Goal: Task Accomplishment & Management: Manage account settings

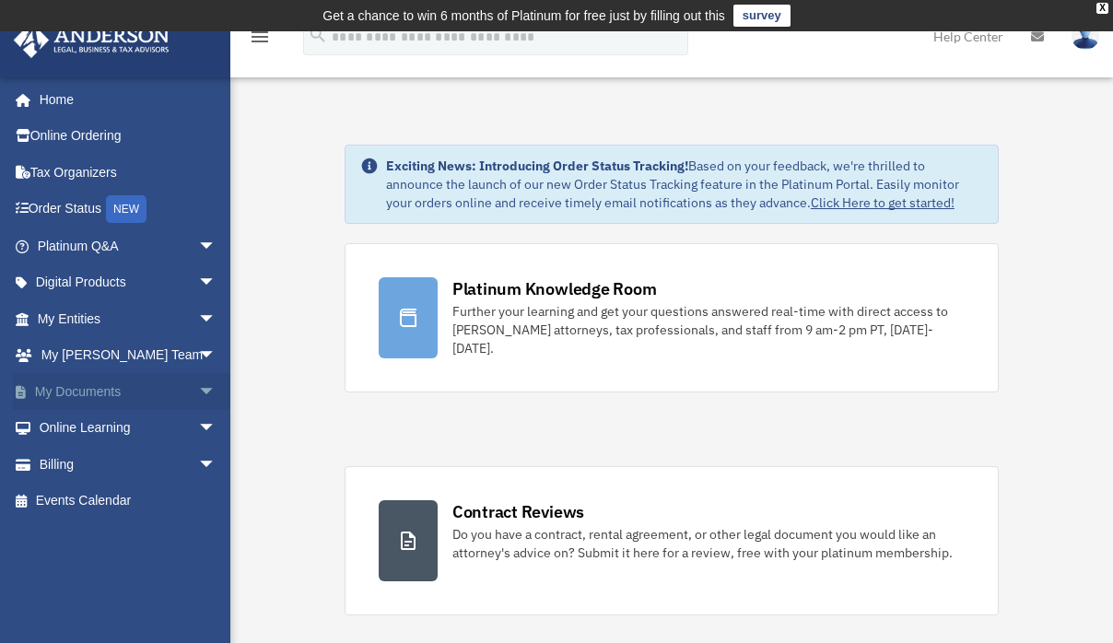
click at [198, 388] on span "arrow_drop_down" at bounding box center [216, 392] width 37 height 38
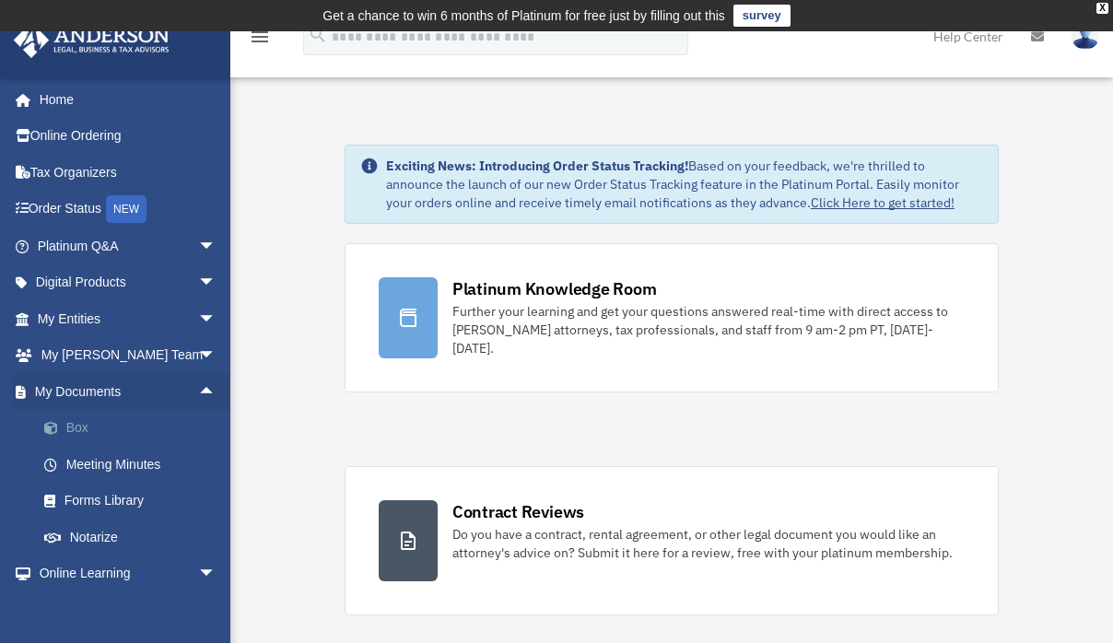
click at [88, 427] on link "Box" at bounding box center [135, 428] width 218 height 37
click at [79, 428] on link "Box" at bounding box center [135, 428] width 218 height 37
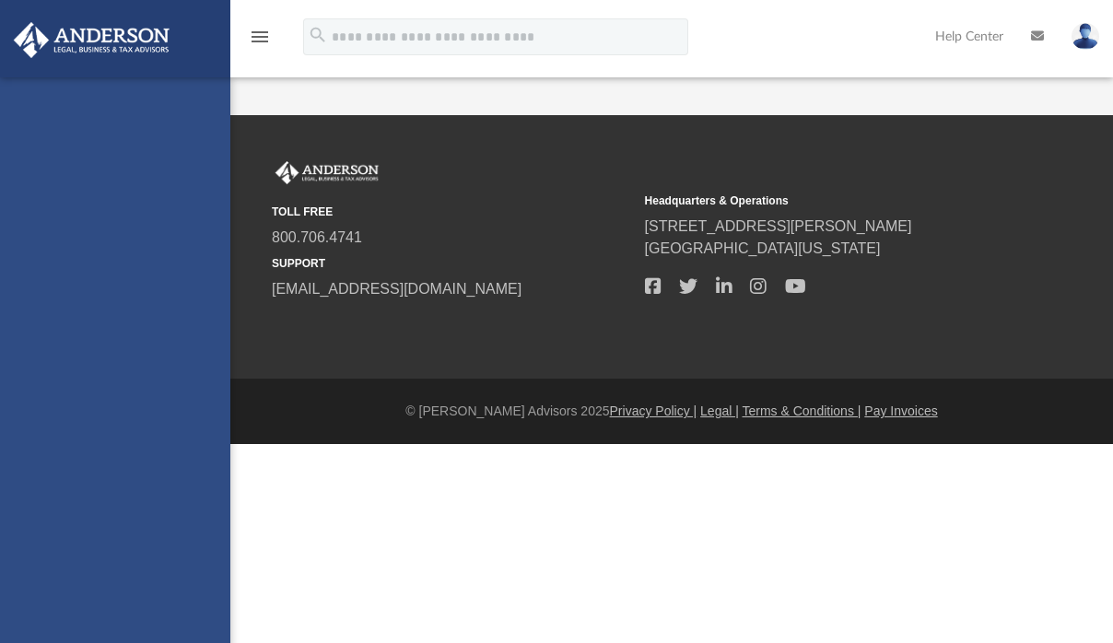
click at [85, 431] on div "ms.kmosley@gmail.com Sign Out ms.kmosley@gmail.com Home Online Ordering Tax Org…" at bounding box center [115, 398] width 230 height 643
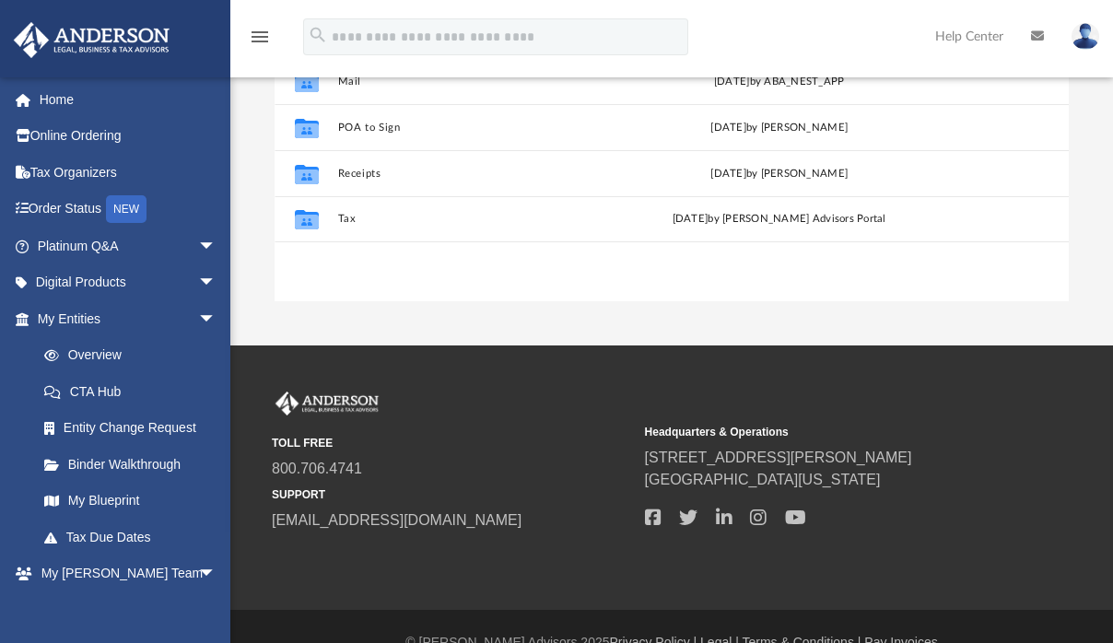
scroll to position [442, 0]
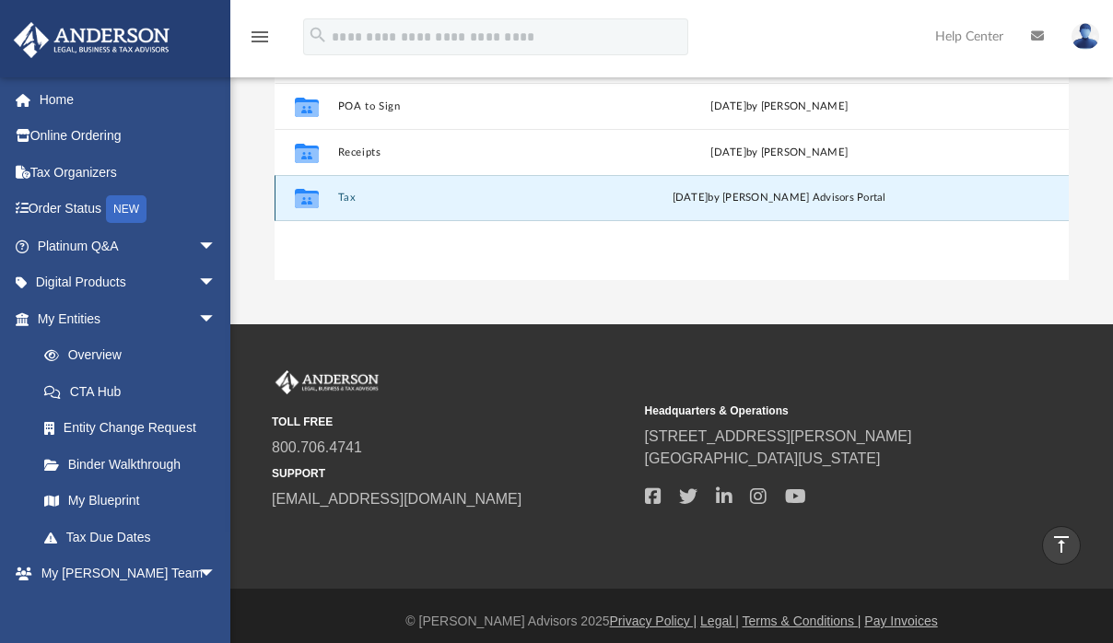
click at [349, 200] on button "Tax" at bounding box center [481, 198] width 289 height 12
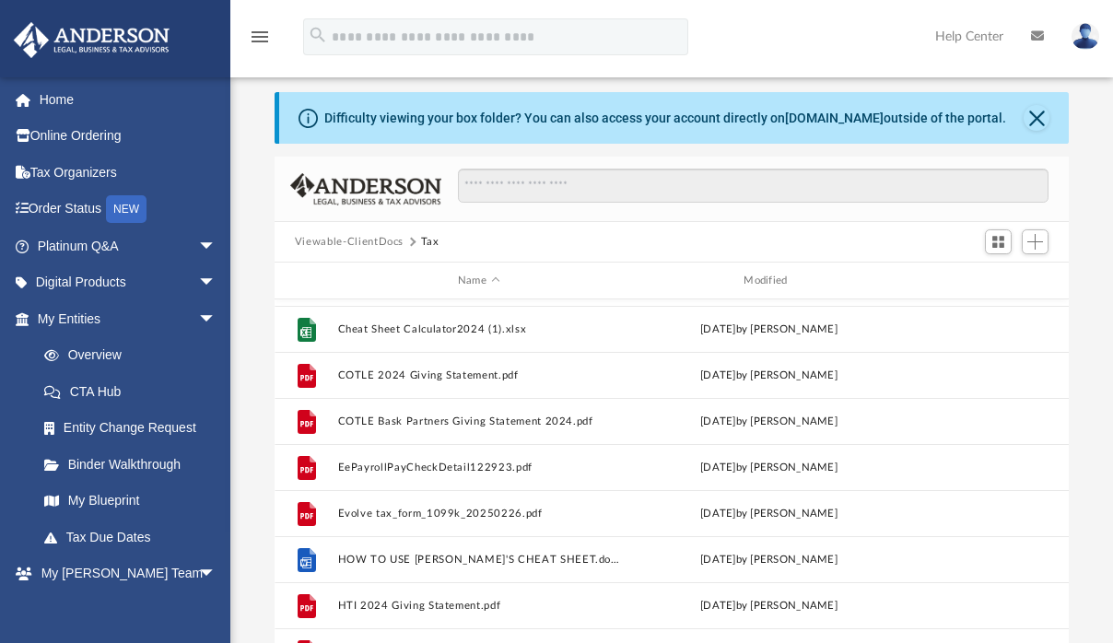
scroll to position [0, 0]
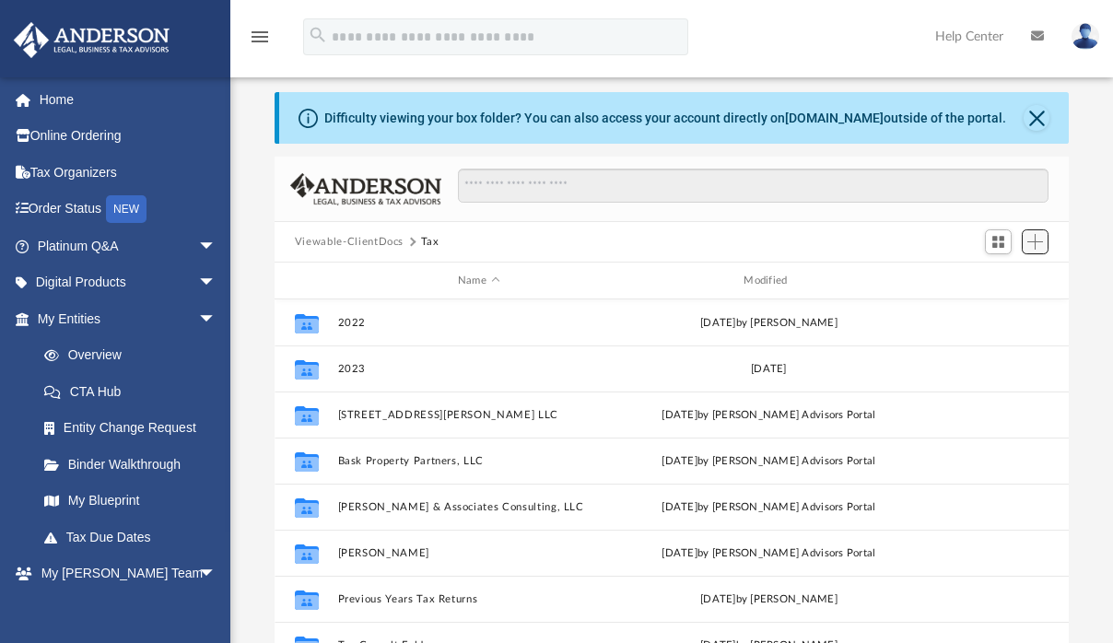
click at [1047, 242] on button "Add" at bounding box center [1036, 242] width 28 height 26
click at [1005, 282] on li "Upload" at bounding box center [1008, 277] width 59 height 19
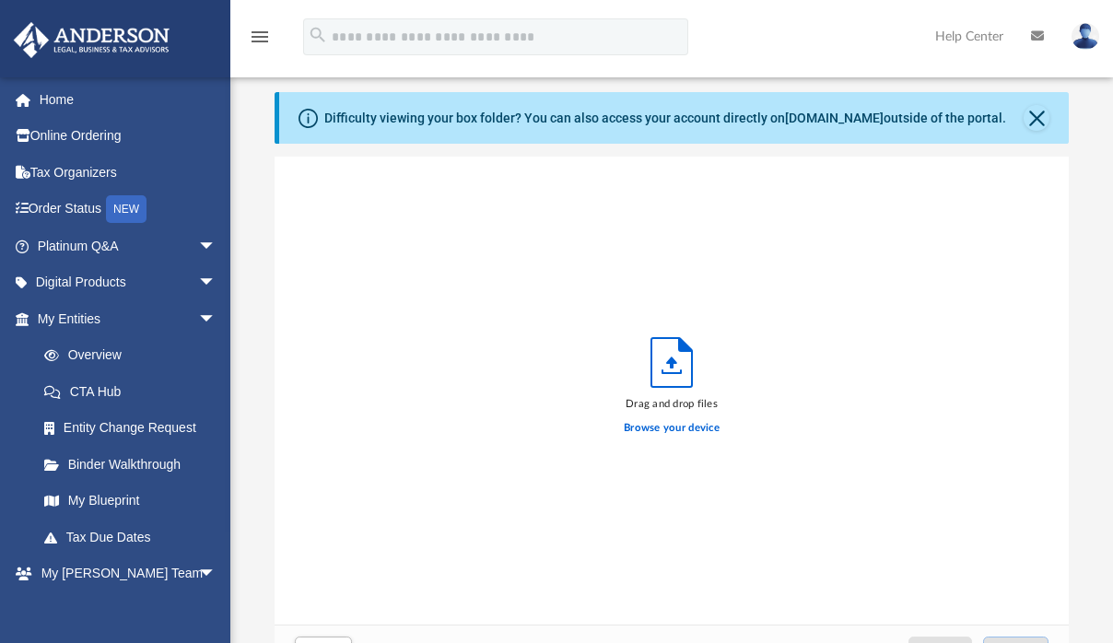
scroll to position [453, 780]
click at [634, 434] on label "Browse your device" at bounding box center [672, 428] width 96 height 17
click at [0, 0] on input "Browse your device" at bounding box center [0, 0] width 0 height 0
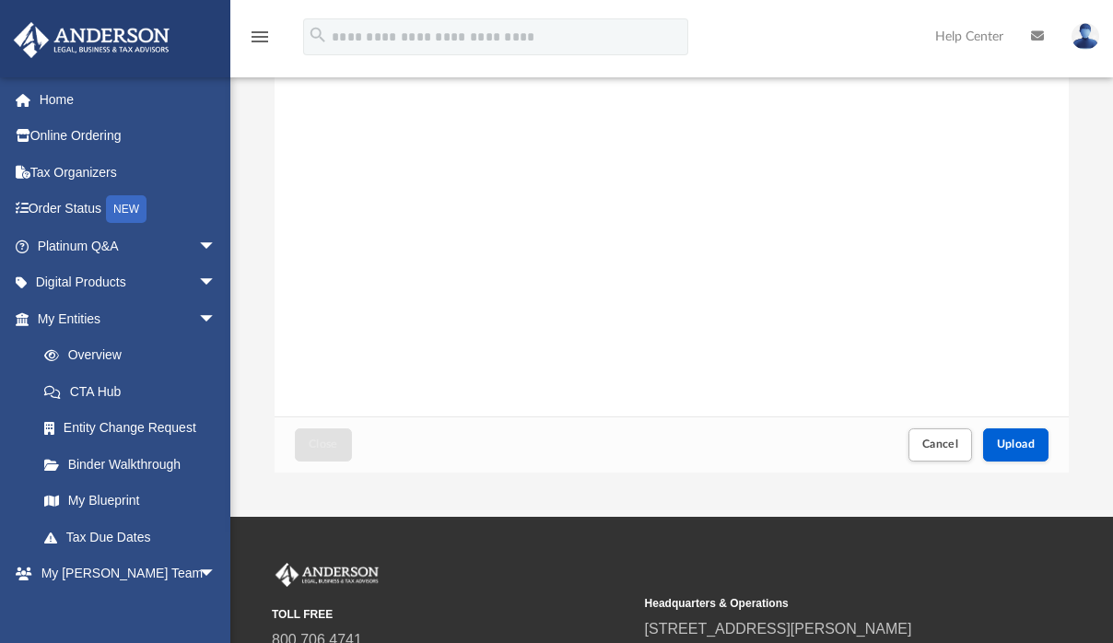
scroll to position [252, 0]
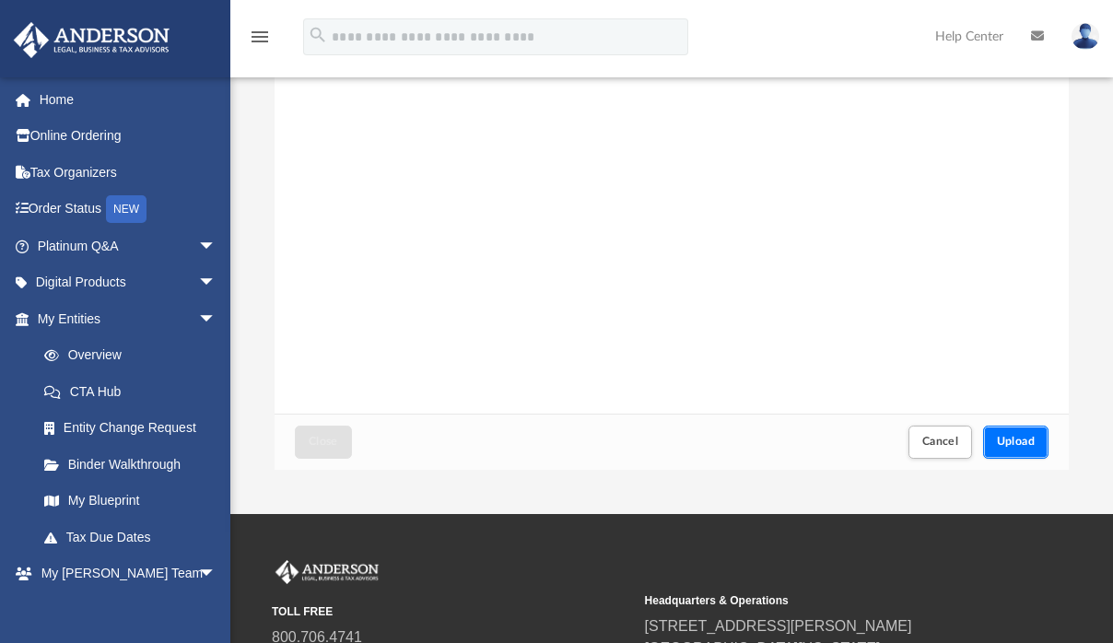
click at [1025, 443] on span "Upload" at bounding box center [1016, 441] width 39 height 11
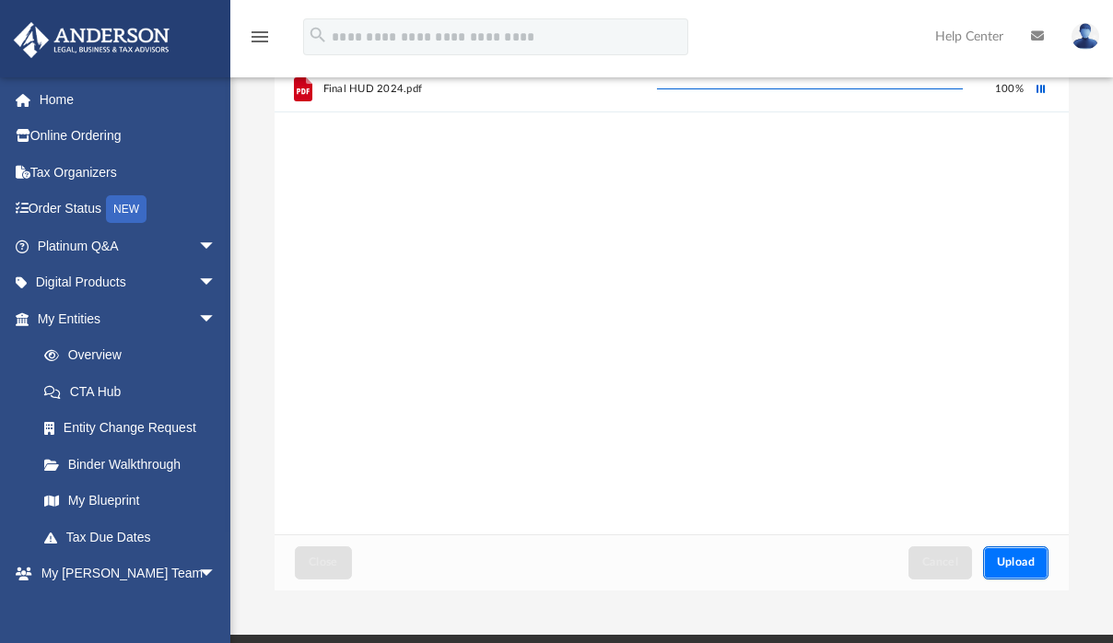
scroll to position [0, 0]
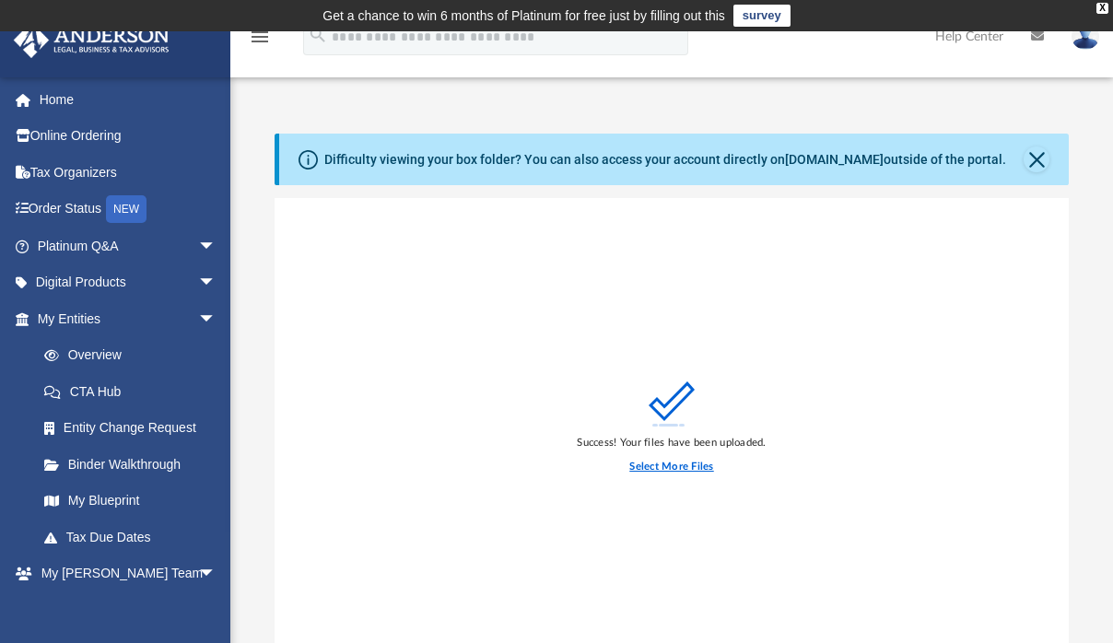
click at [673, 468] on label "Select More Files" at bounding box center [671, 467] width 84 height 17
click at [0, 0] on input "Select More Files" at bounding box center [0, 0] width 0 height 0
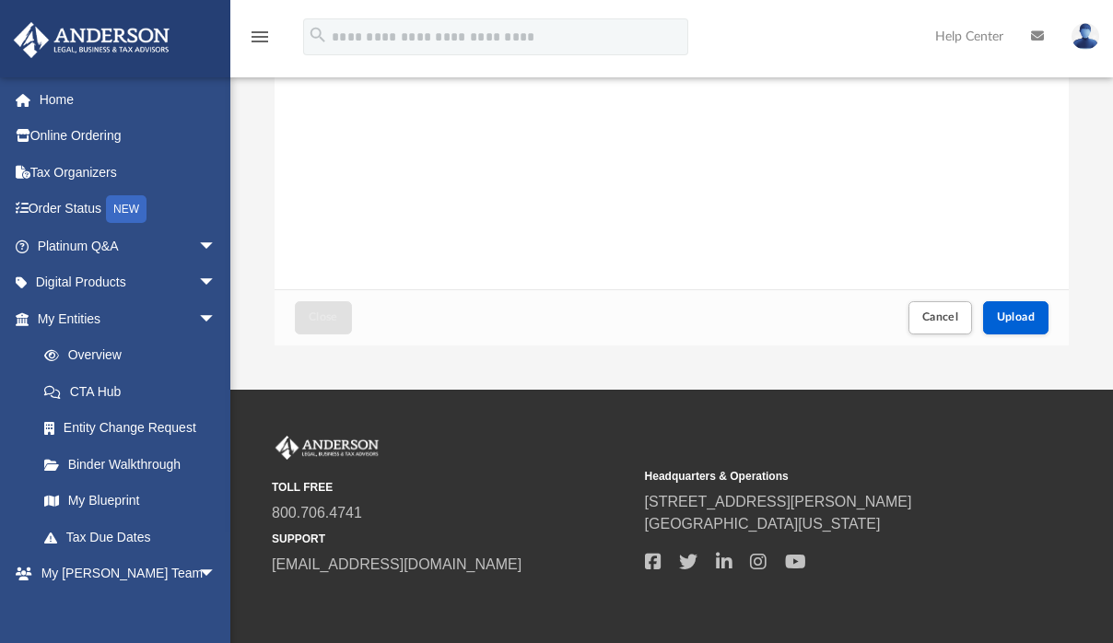
scroll to position [395, 0]
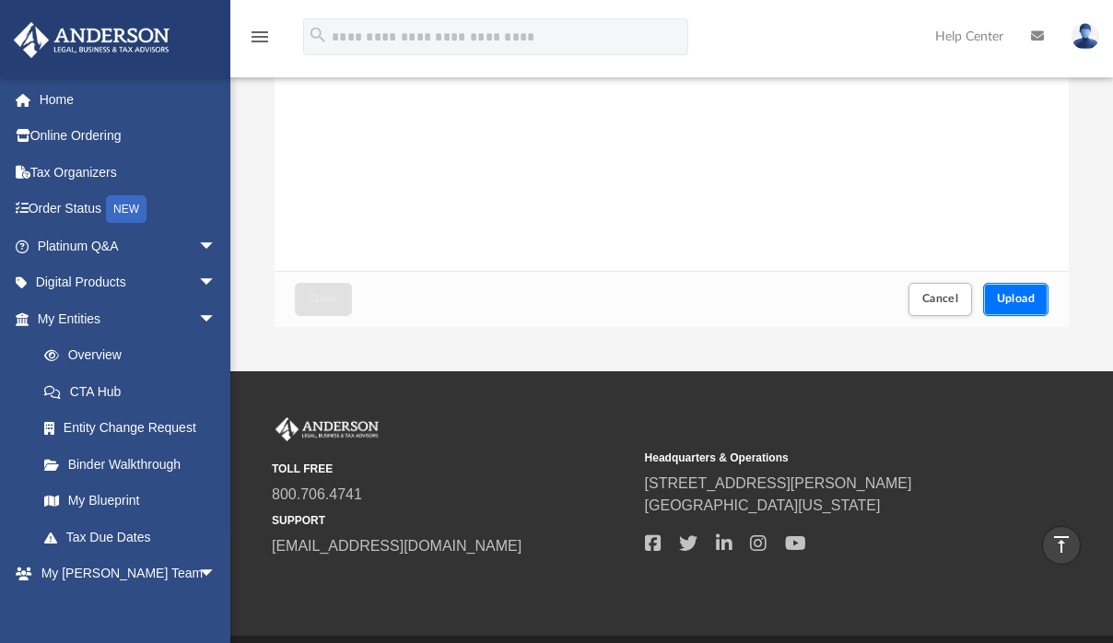
click at [1018, 303] on span "Upload" at bounding box center [1016, 298] width 39 height 11
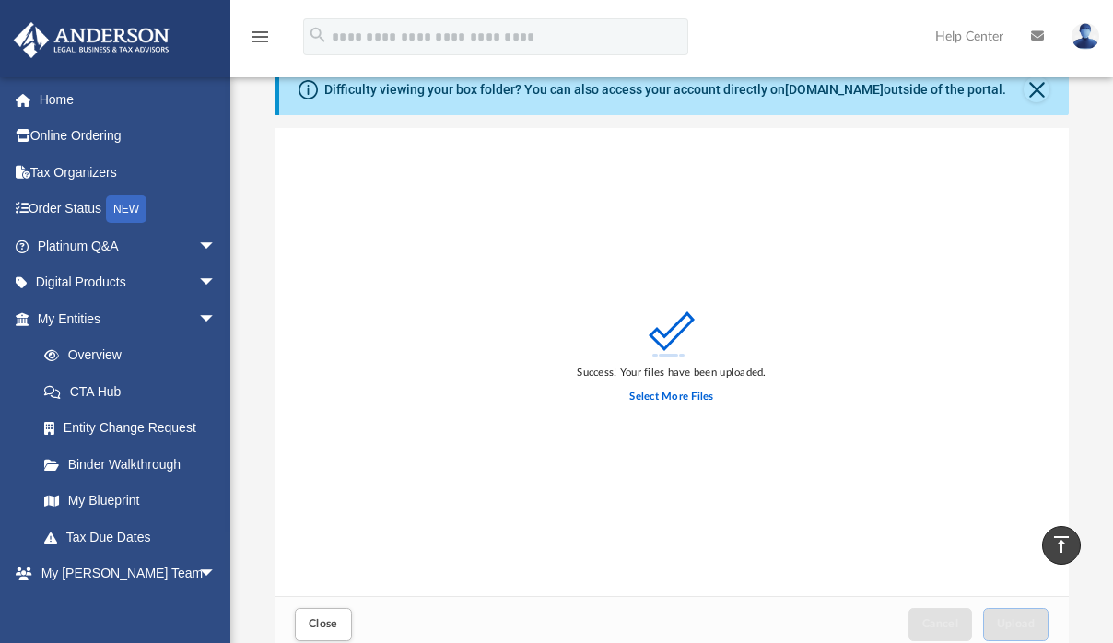
scroll to position [0, 0]
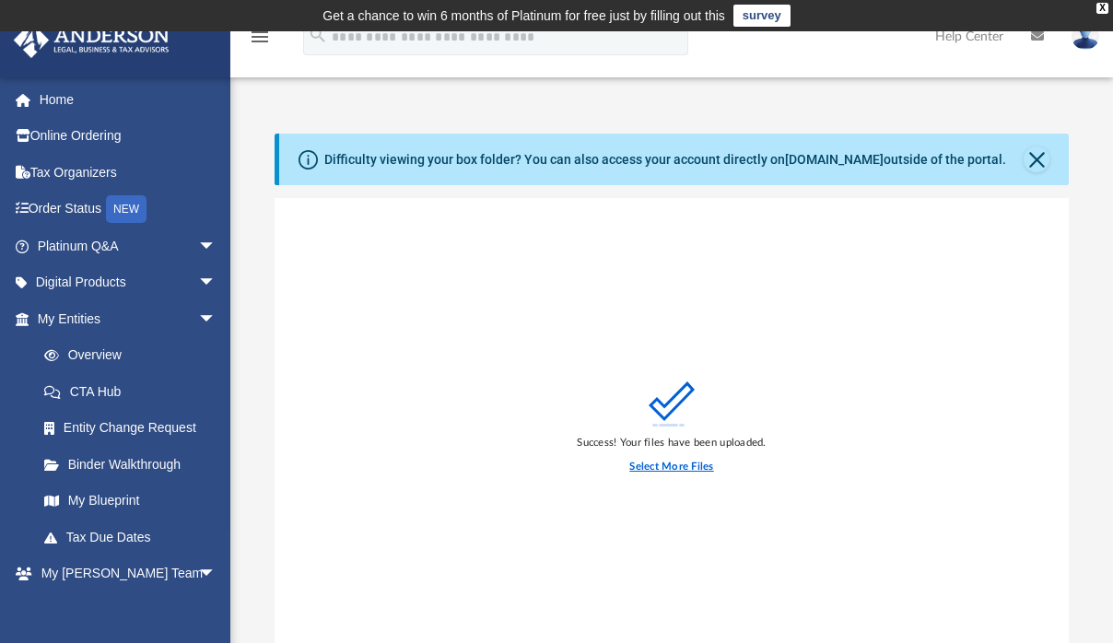
click at [676, 470] on label "Select More Files" at bounding box center [671, 467] width 84 height 17
click at [0, 0] on input "Select More Files" at bounding box center [0, 0] width 0 height 0
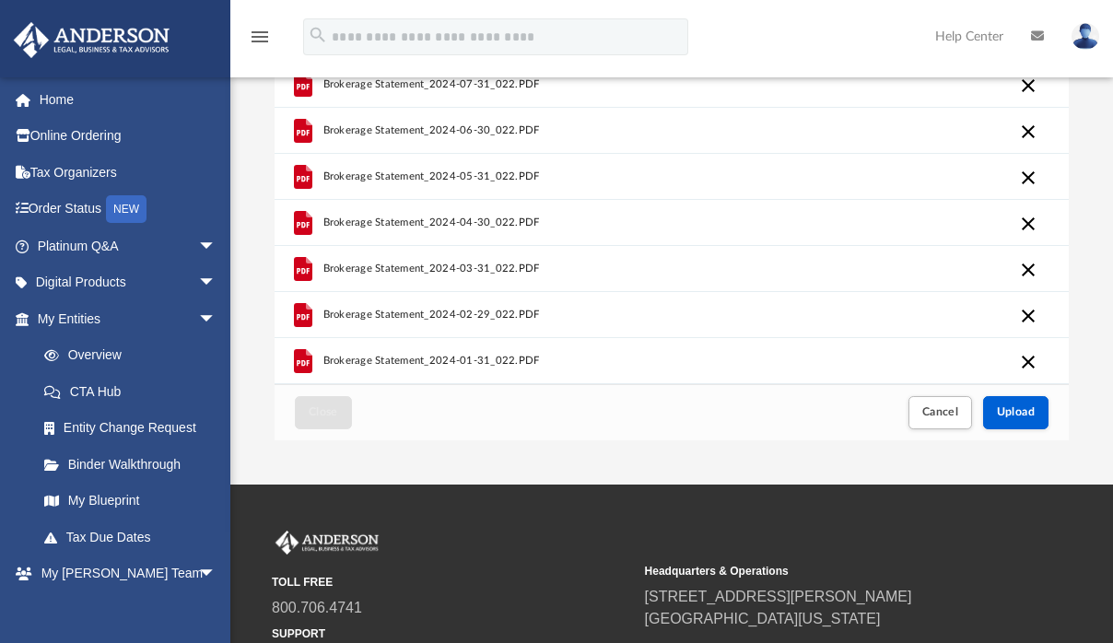
scroll to position [453, 0]
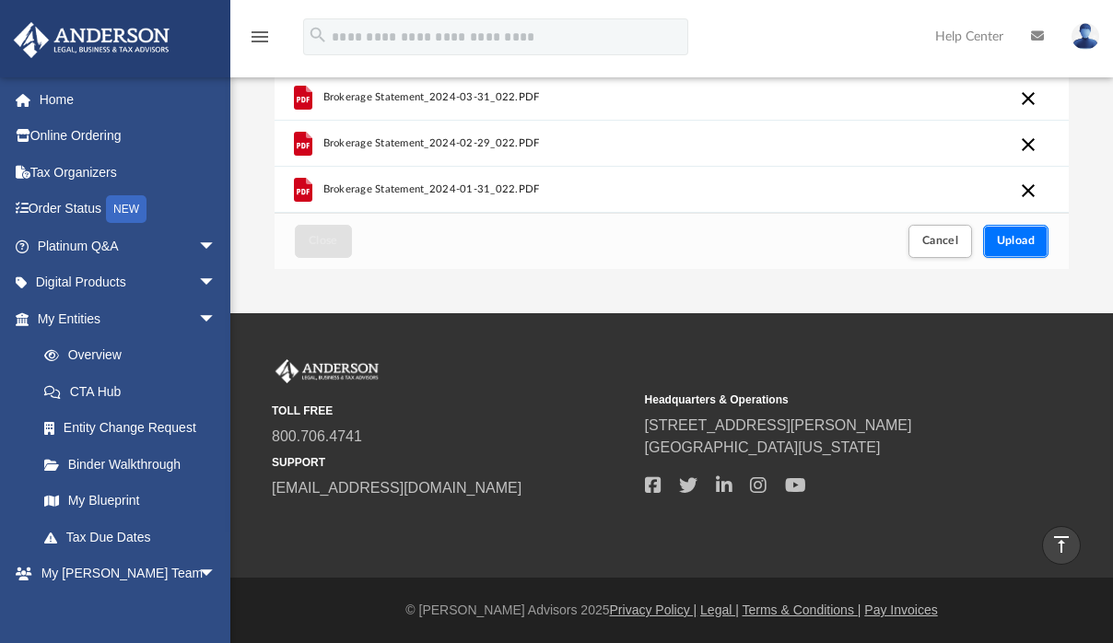
click at [1015, 242] on span "Upload" at bounding box center [1016, 240] width 39 height 11
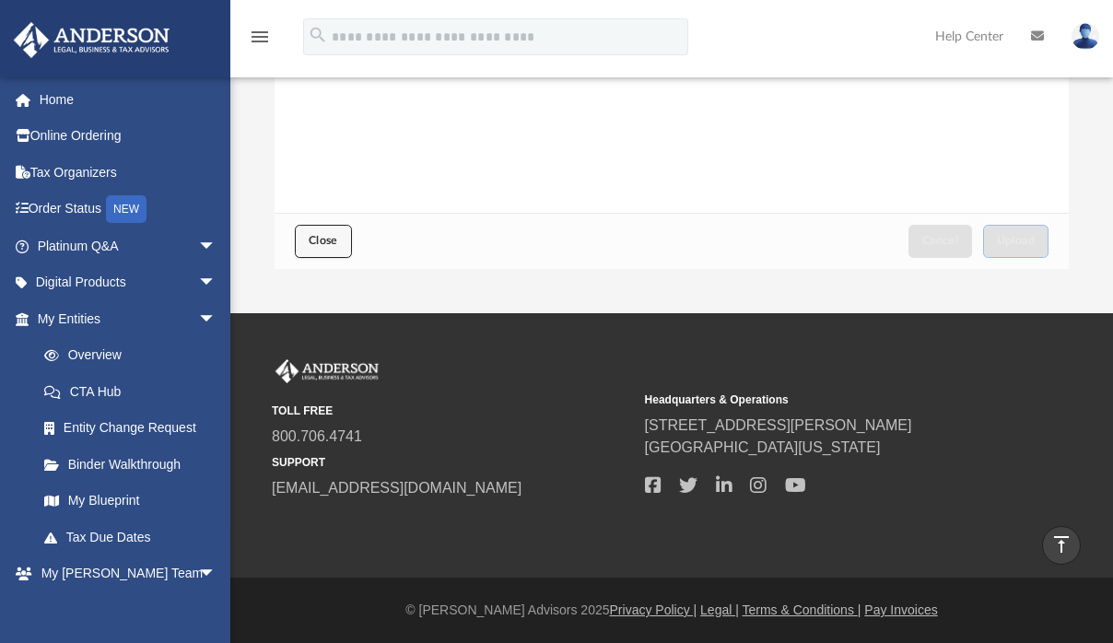
click at [320, 252] on button "Close" at bounding box center [323, 241] width 57 height 32
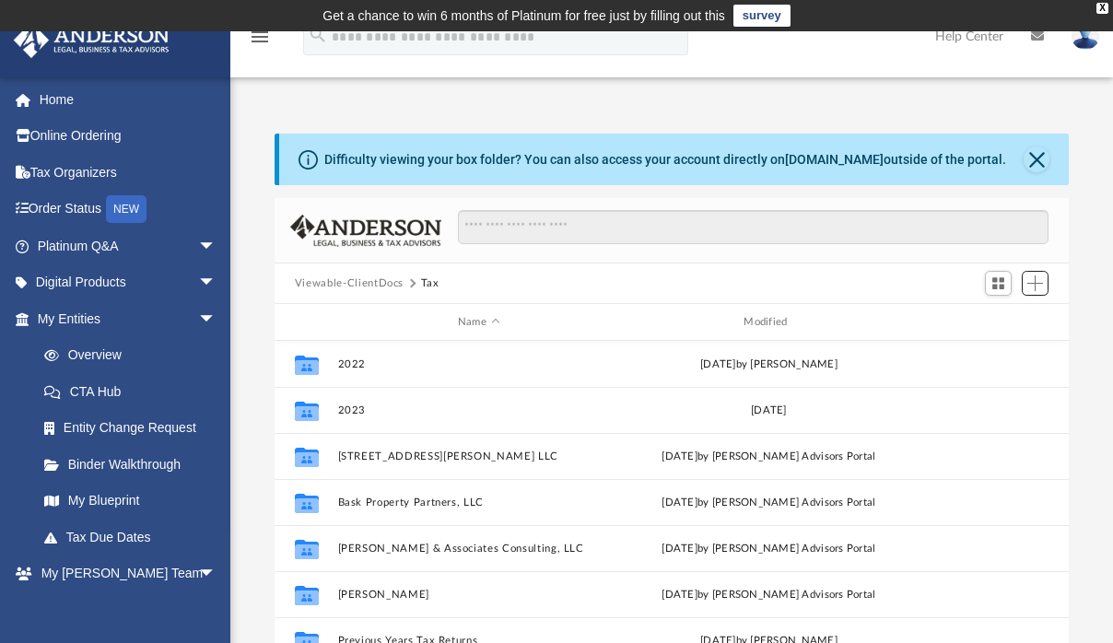
scroll to position [15, 15]
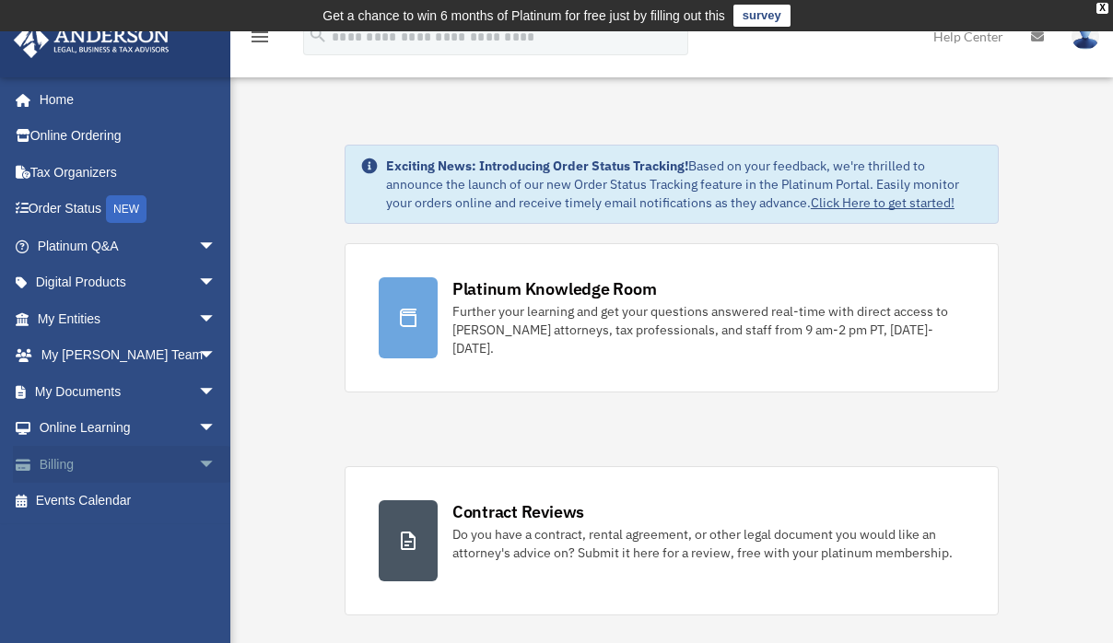
click at [156, 472] on link "Billing arrow_drop_down" at bounding box center [128, 464] width 231 height 37
click at [198, 463] on span "arrow_drop_down" at bounding box center [216, 465] width 37 height 38
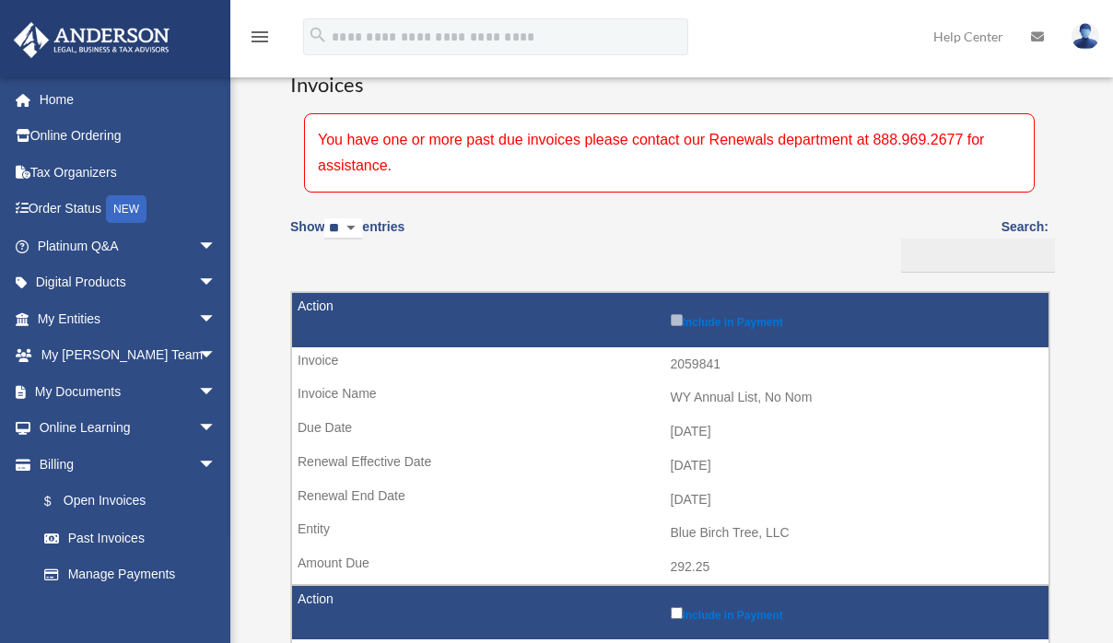
scroll to position [155, 0]
